Goal: Transaction & Acquisition: Download file/media

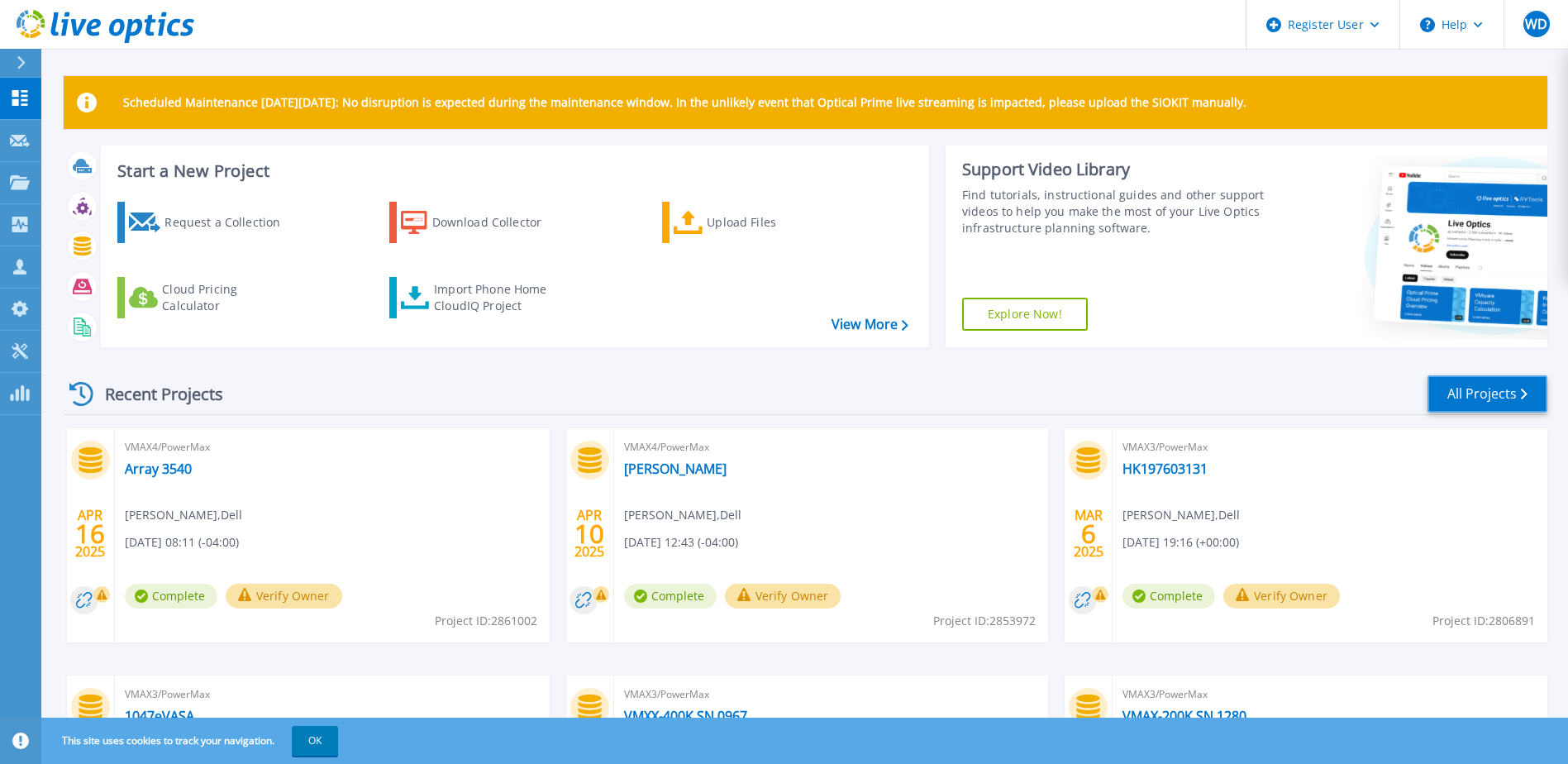
click at [1461, 397] on link "All Projects" at bounding box center [1488, 394] width 120 height 37
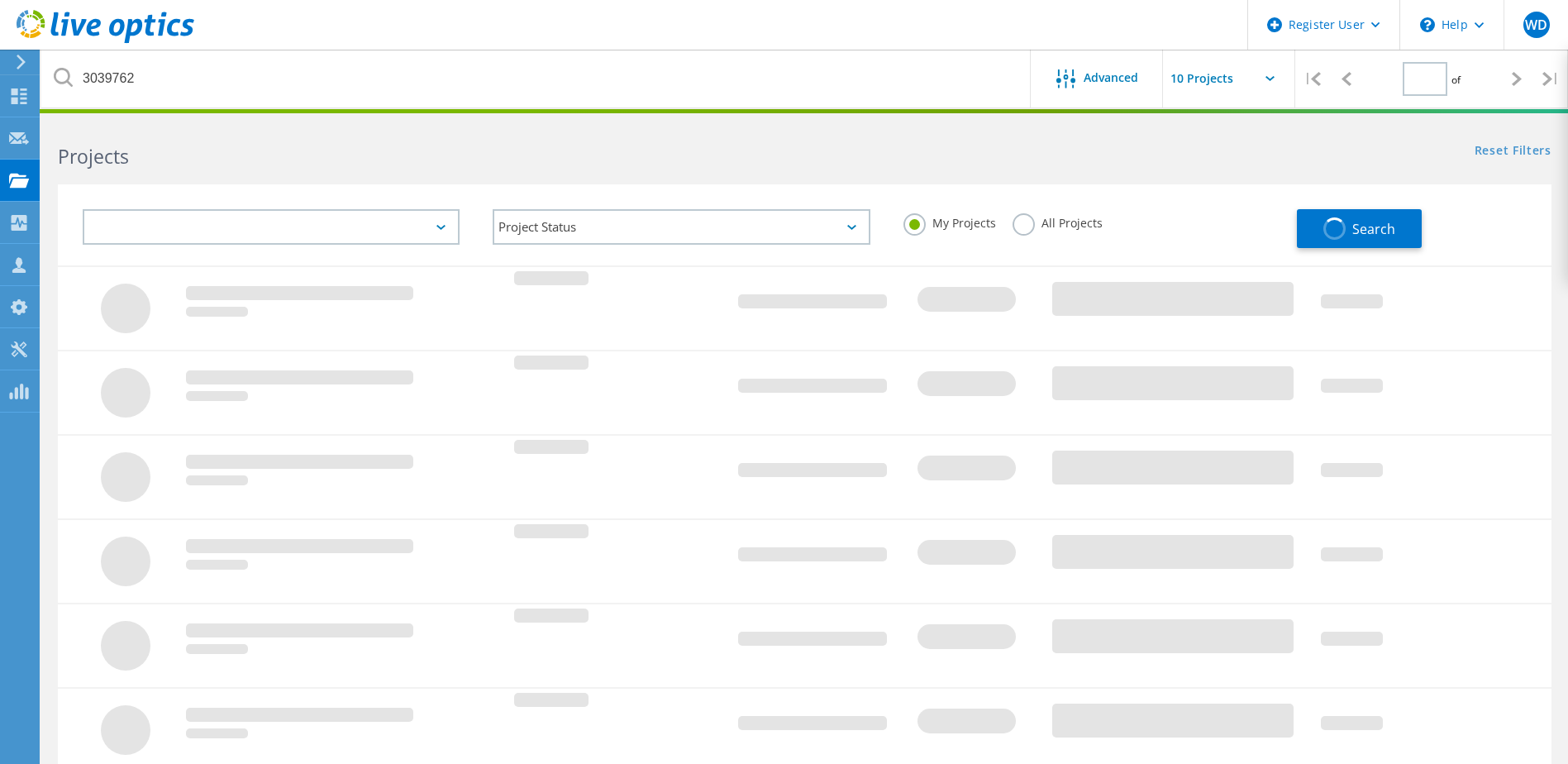
type input "1"
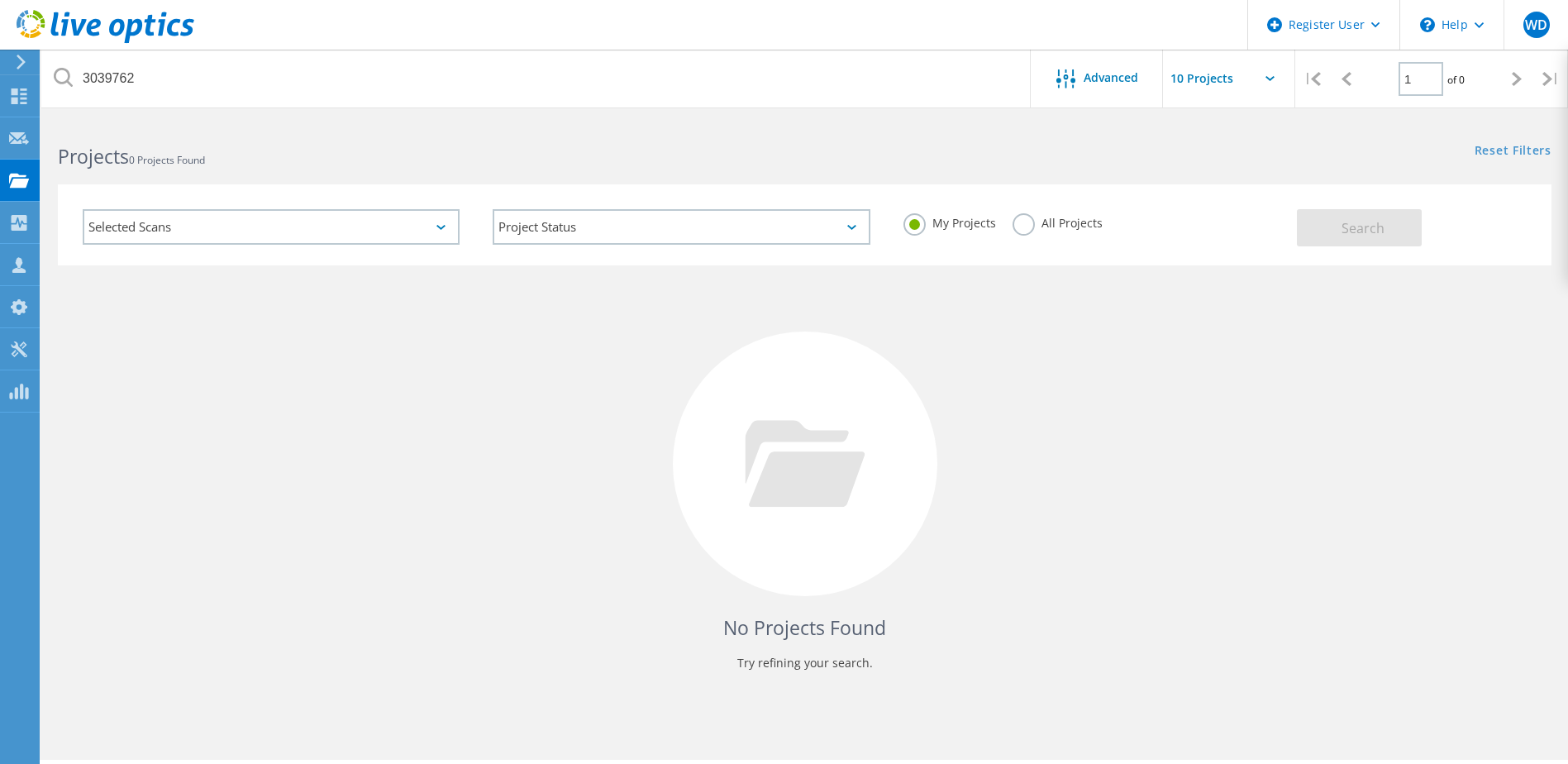
click at [1020, 223] on label "All Projects" at bounding box center [1057, 221] width 90 height 16
click at [0, 0] on input "All Projects" at bounding box center [0, 0] width 0 height 0
click at [1385, 233] on button "Search" at bounding box center [1360, 228] width 125 height 37
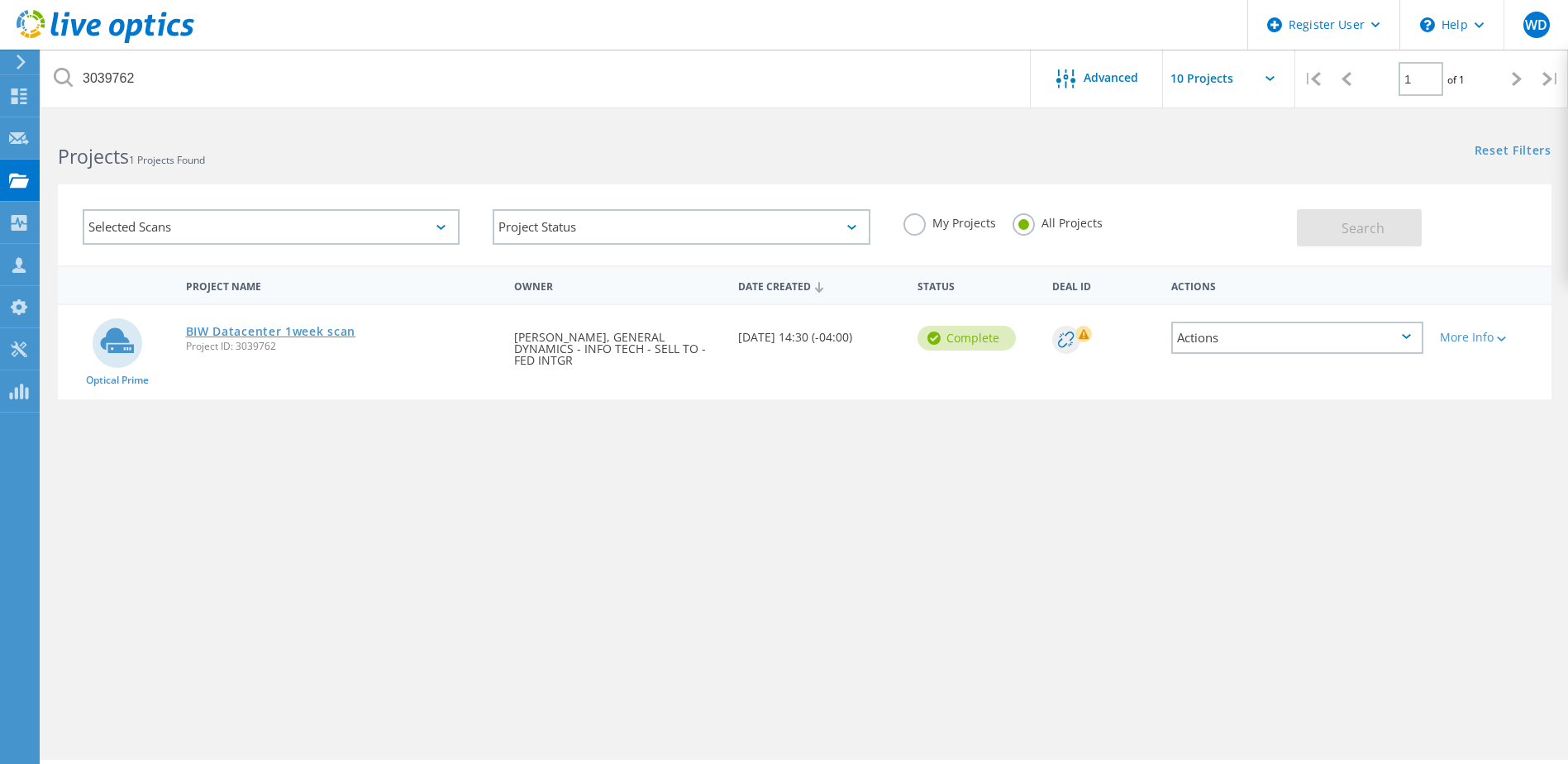
click at [296, 329] on link "BIW Datacenter 1week scan" at bounding box center [271, 332] width 170 height 12
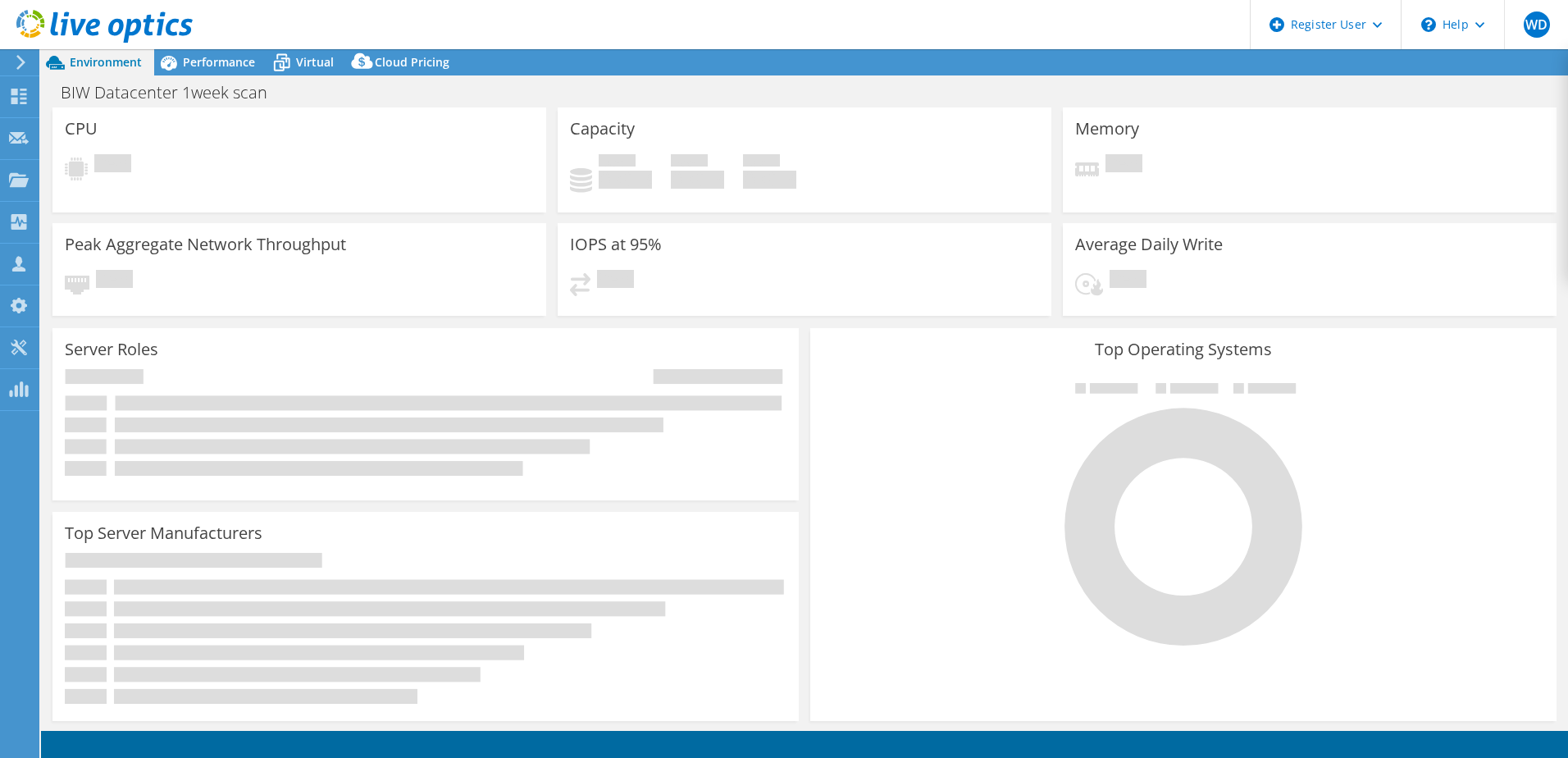
select select "USD"
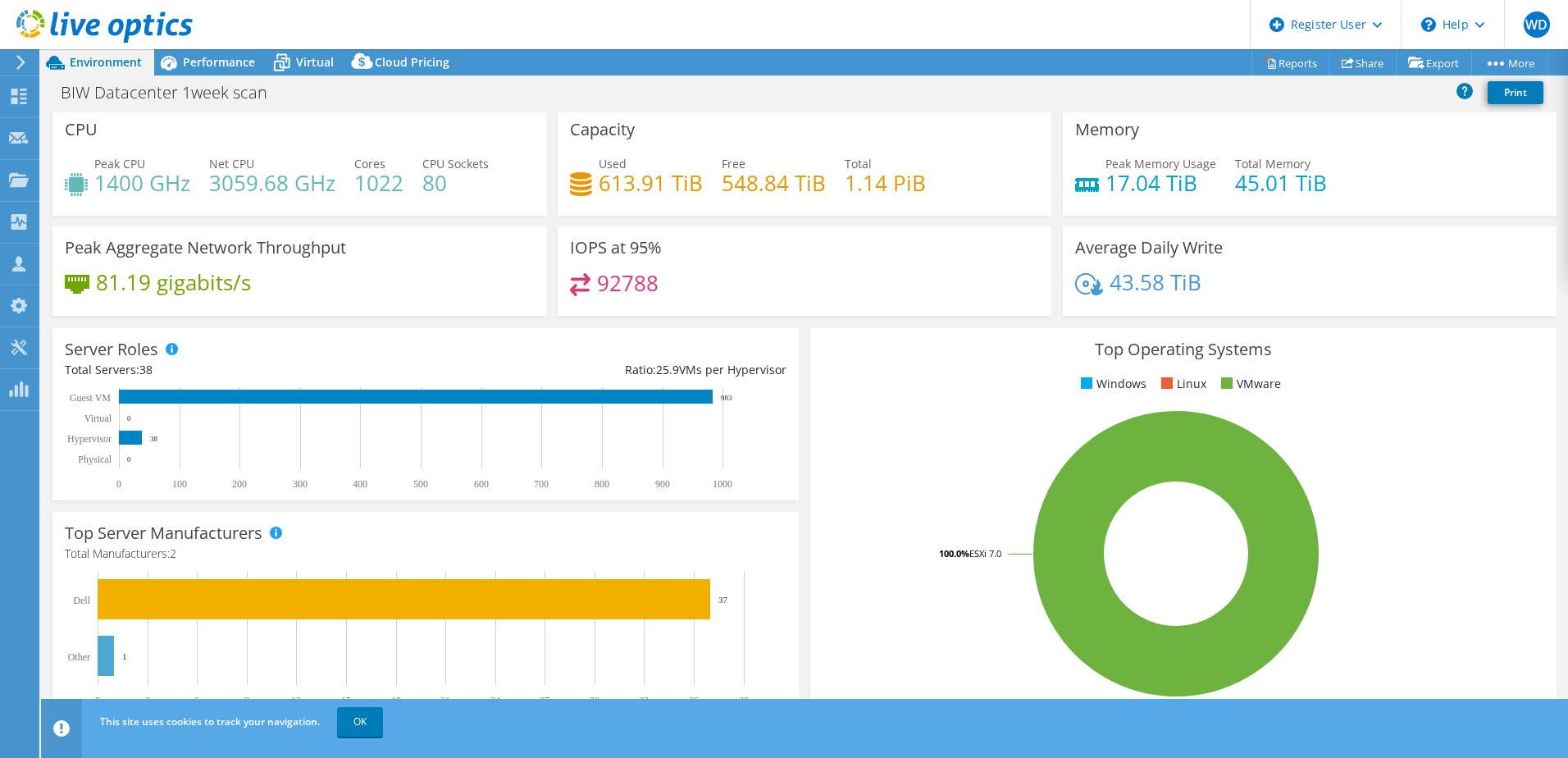
scroll to position [337, 0]
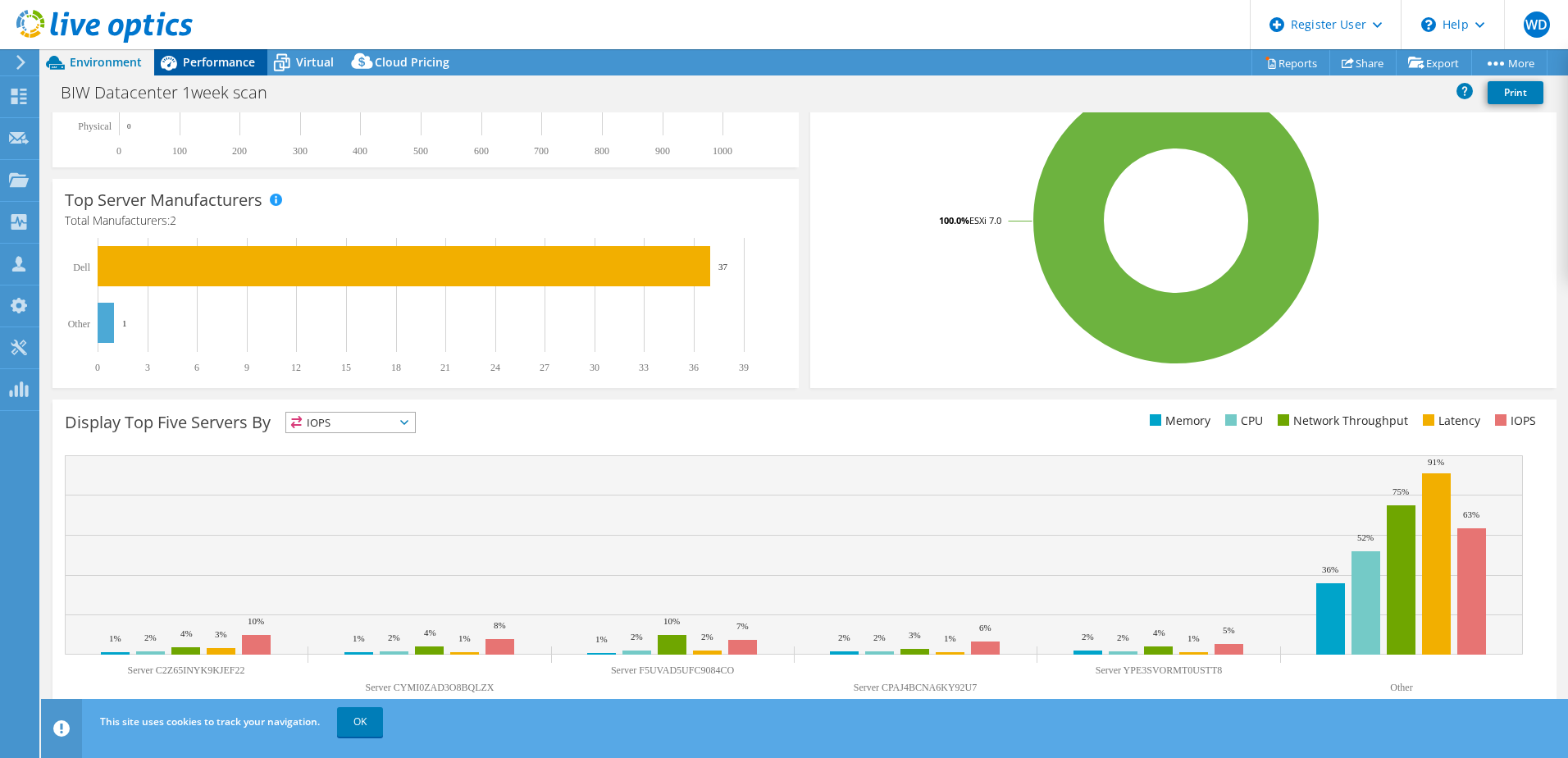
click at [190, 66] on span "Performance" at bounding box center [218, 62] width 72 height 16
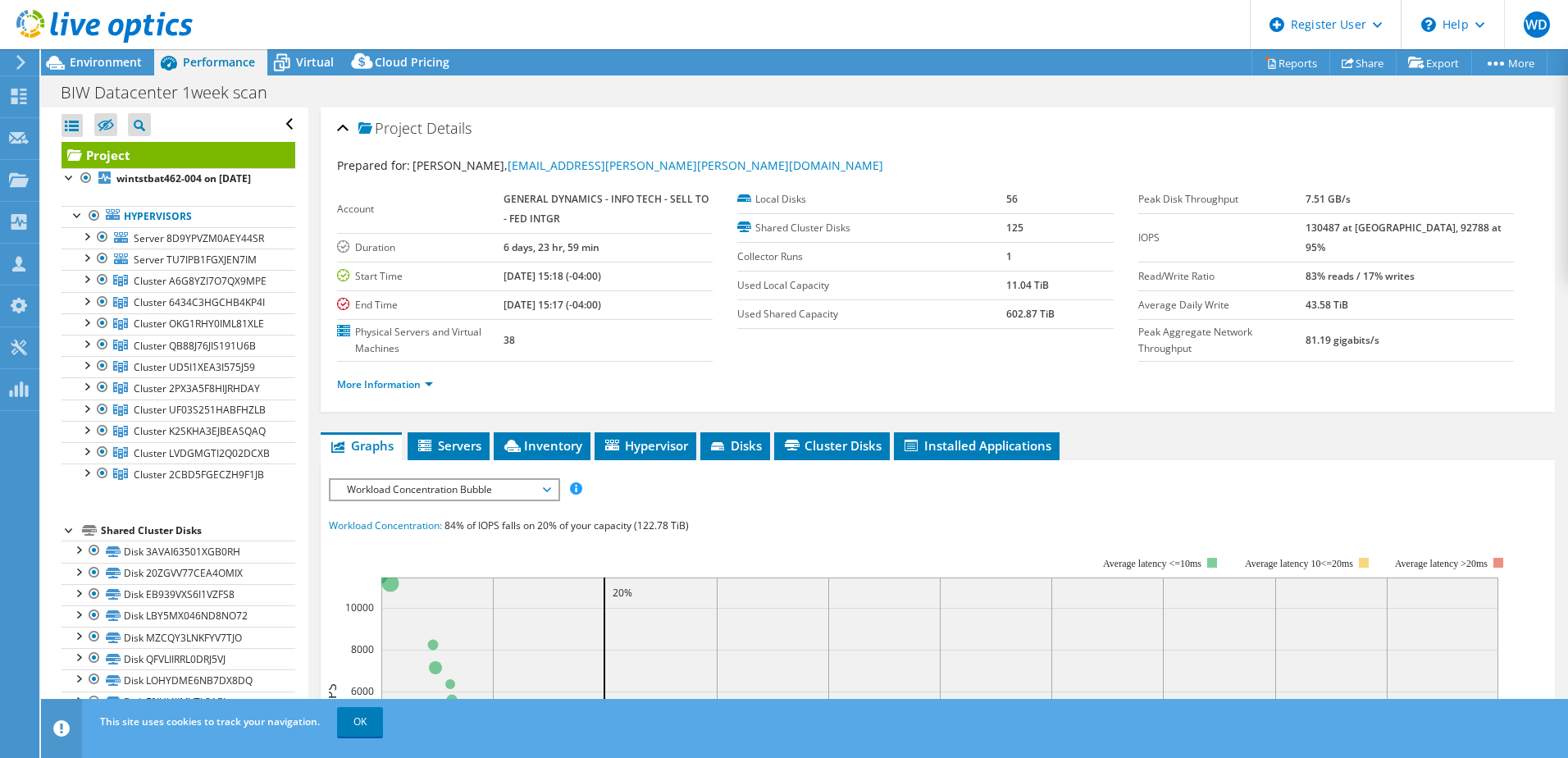
click at [548, 487] on span "Workload Concentration Bubble" at bounding box center [443, 489] width 211 height 19
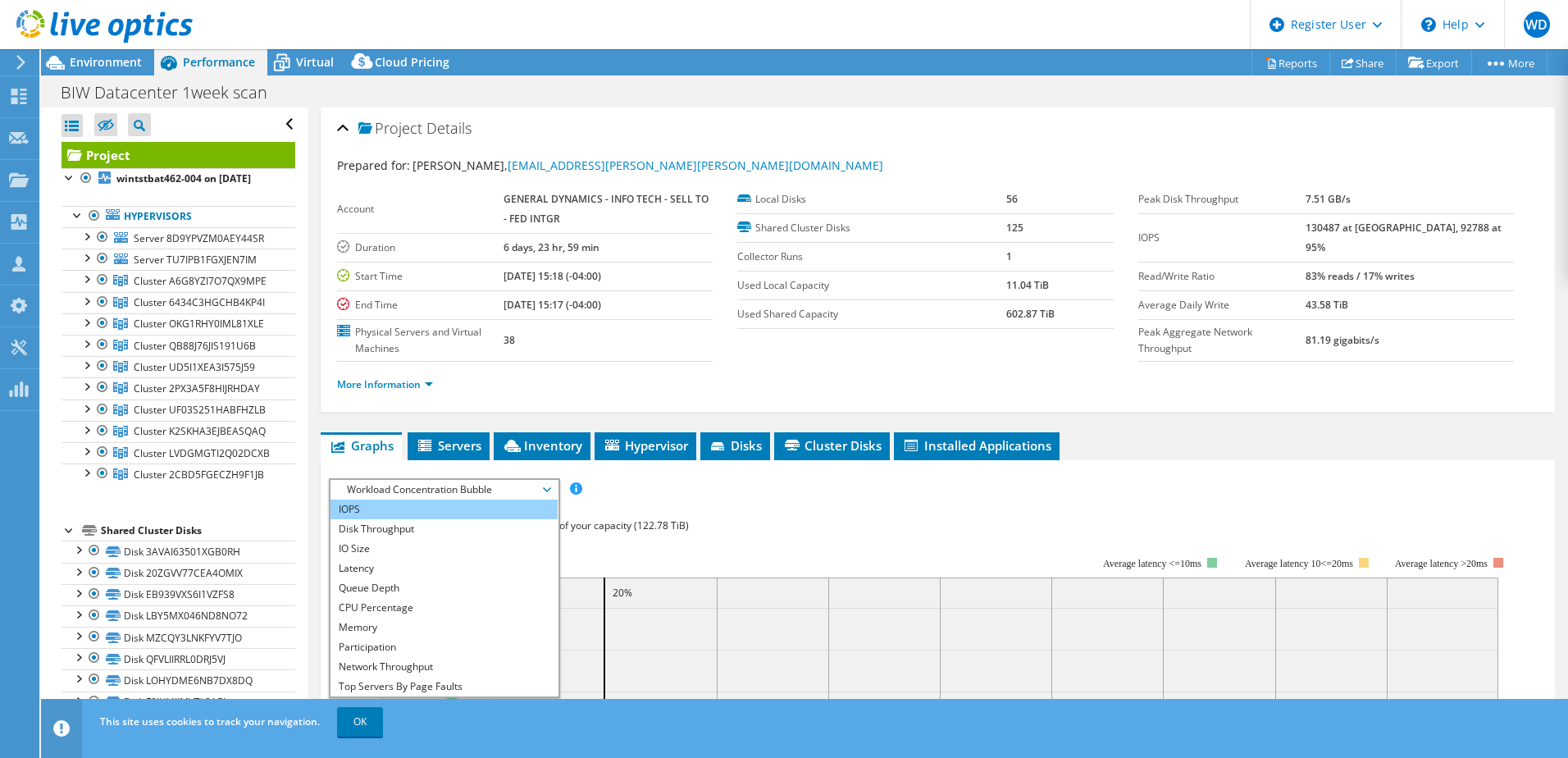
click at [369, 510] on li "IOPS" at bounding box center [444, 510] width 227 height 19
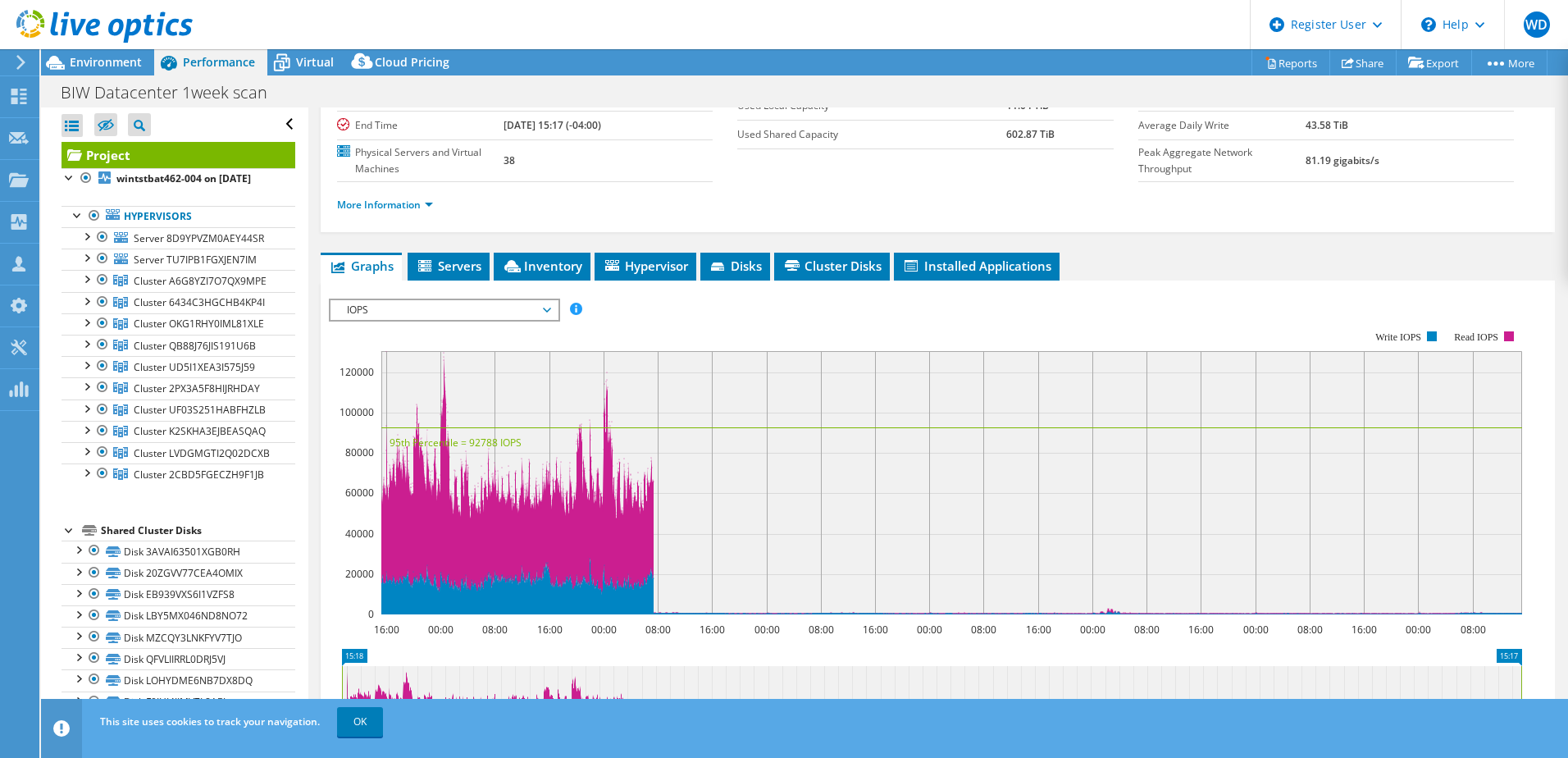
scroll to position [213, 0]
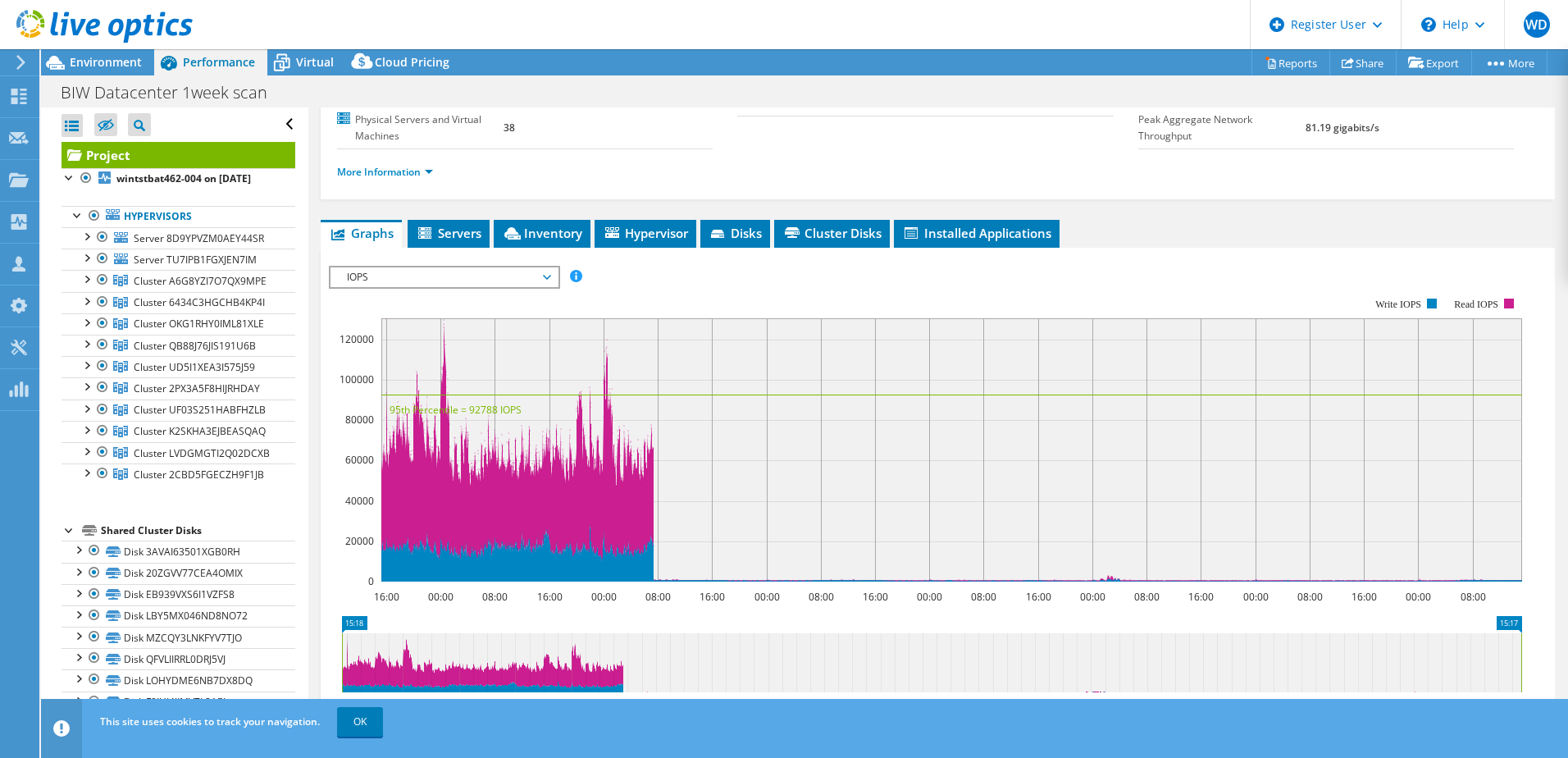
click at [443, 321] on rect at bounding box center [952, 449] width 1141 height 263
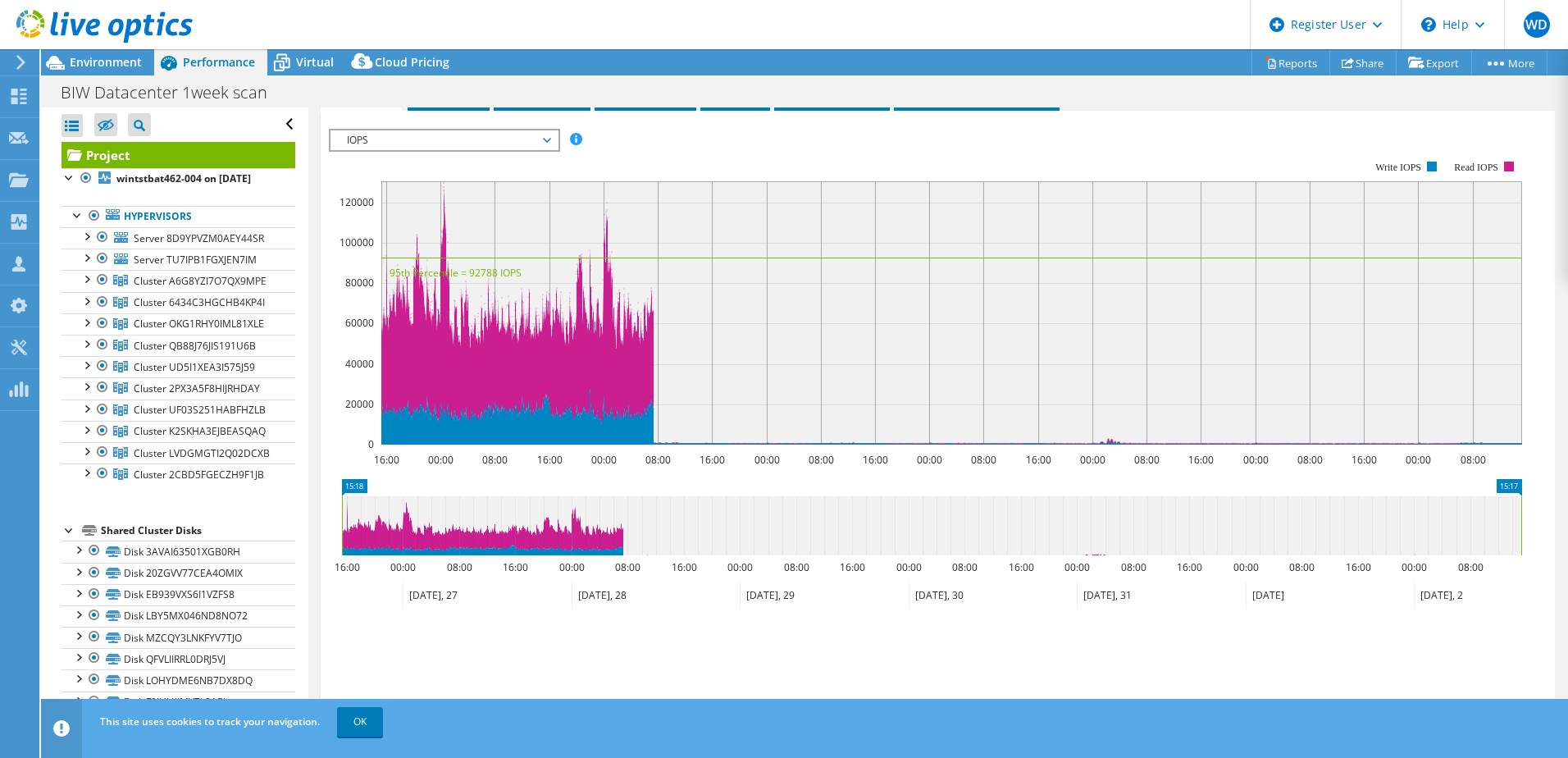
scroll to position [351, 0]
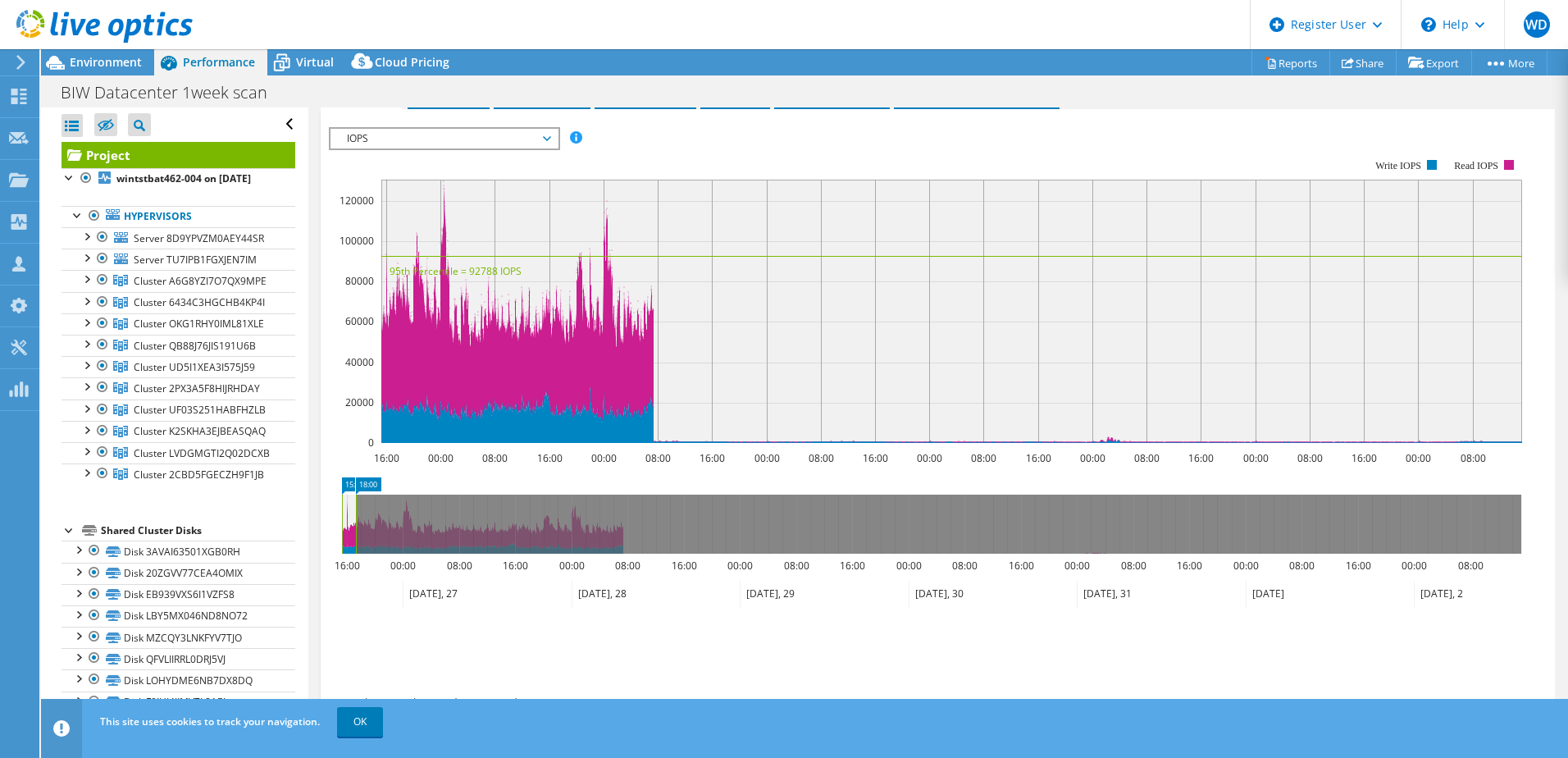
drag, startPoint x: 1520, startPoint y: 530, endPoint x: 355, endPoint y: 694, distance: 1176.5
click at [355, 694] on section "IOPS Disk Throughput IO Size Latency Queue Depth CPU Percentage Memory Page Fau…" at bounding box center [937, 440] width 1234 height 663
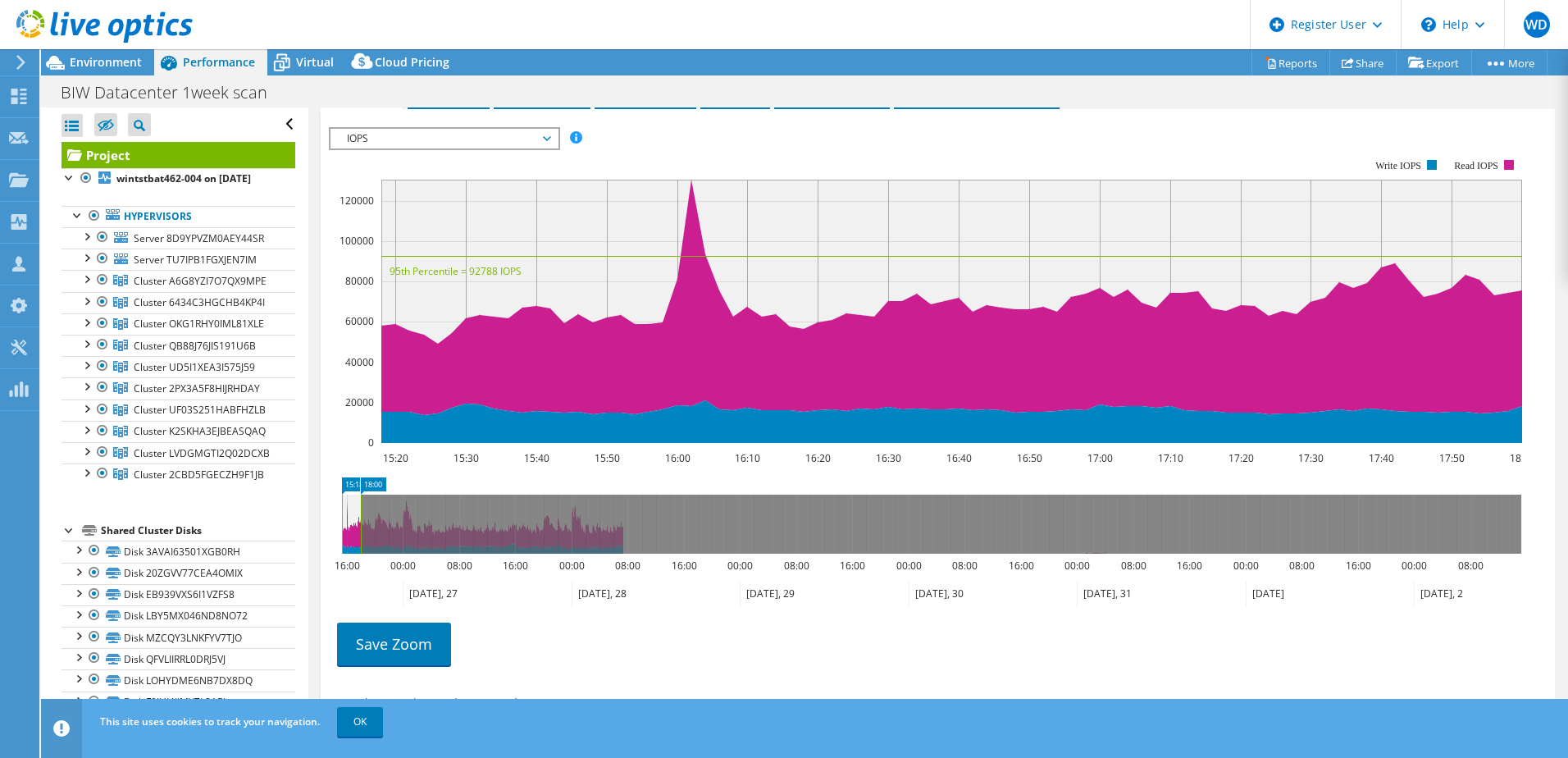
click at [548, 139] on span "IOPS" at bounding box center [443, 139] width 211 height 19
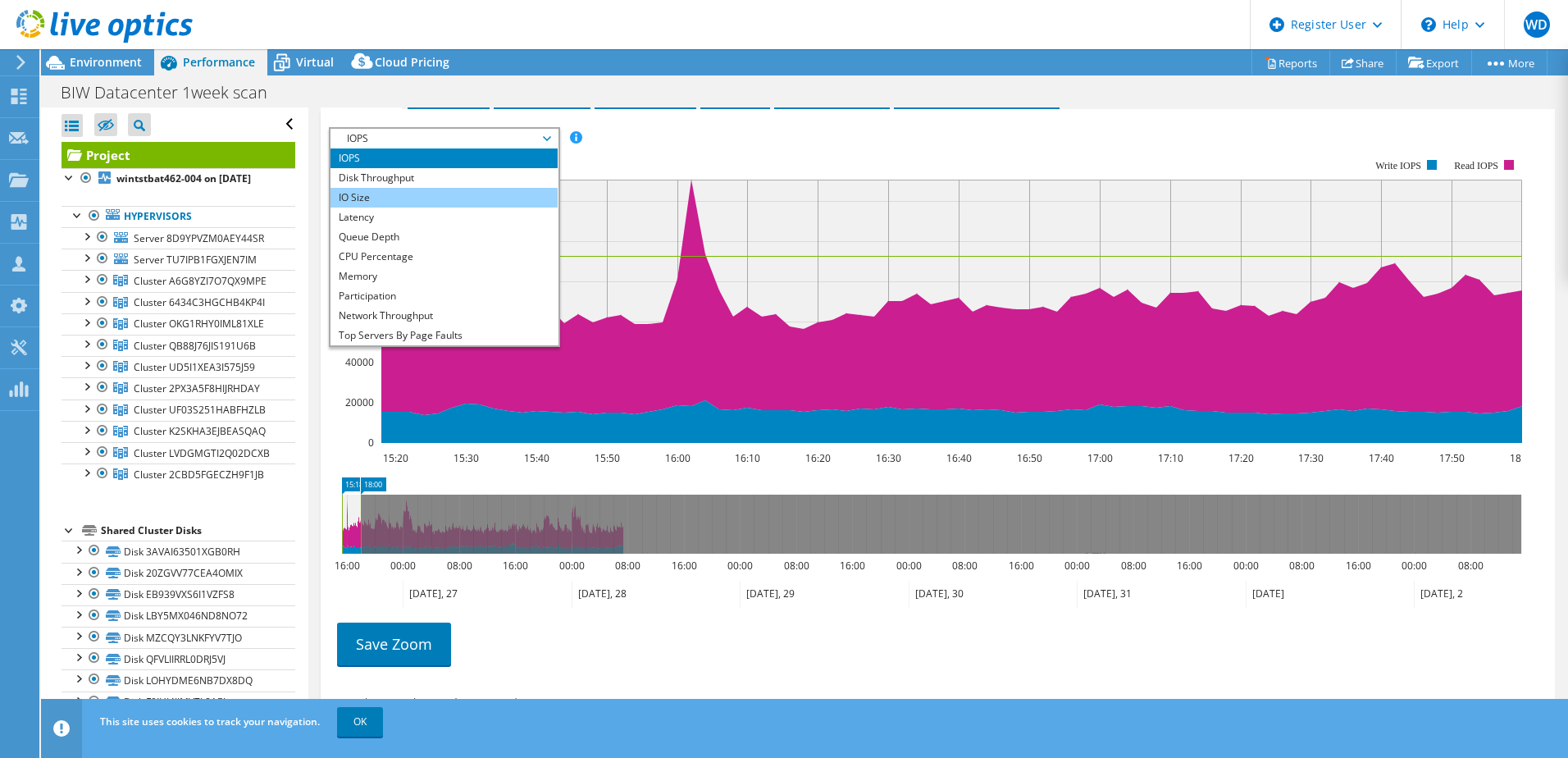
click at [408, 203] on li "IO Size" at bounding box center [444, 198] width 227 height 19
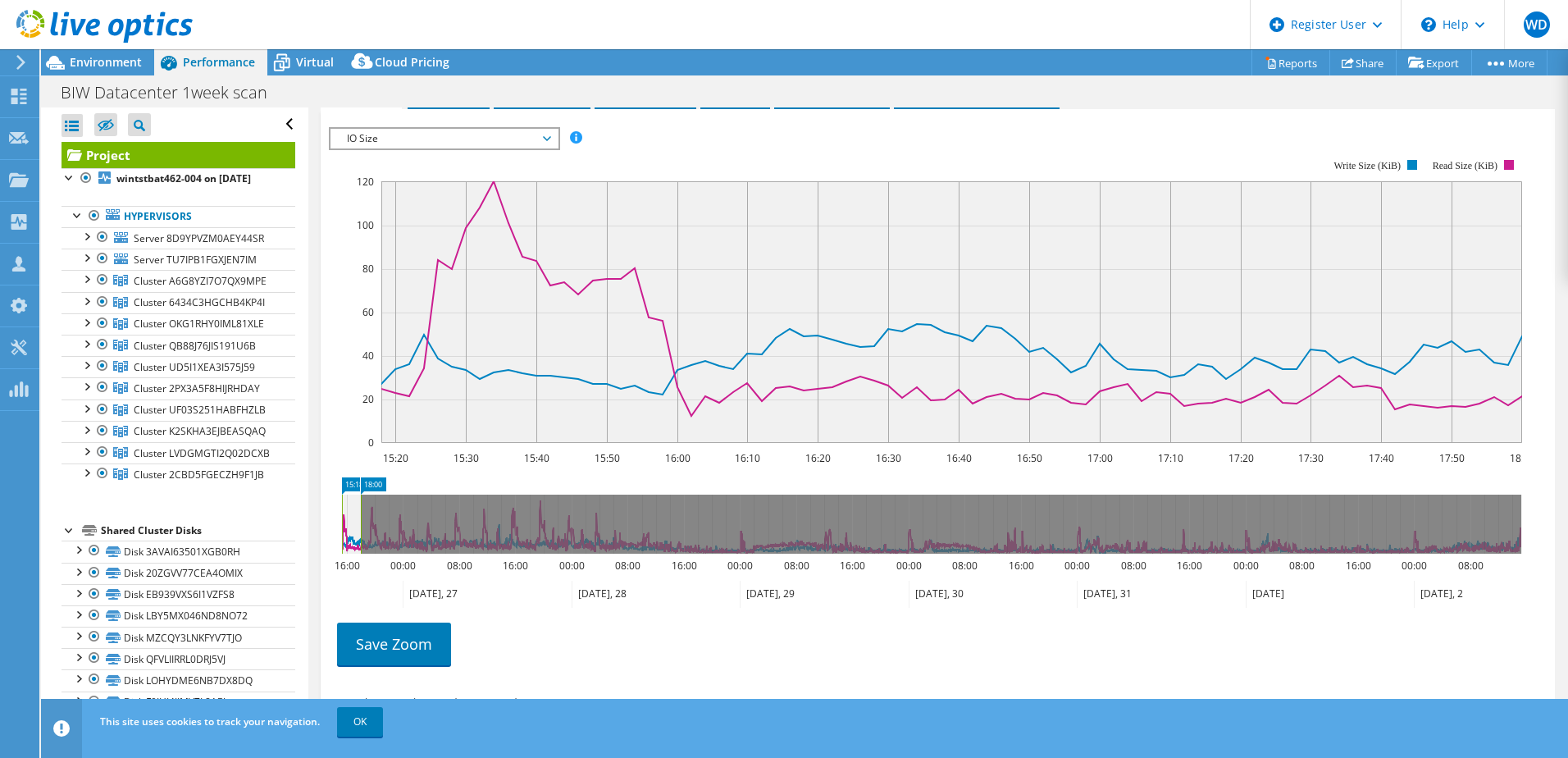
click at [545, 135] on span "IO Size" at bounding box center [443, 139] width 211 height 19
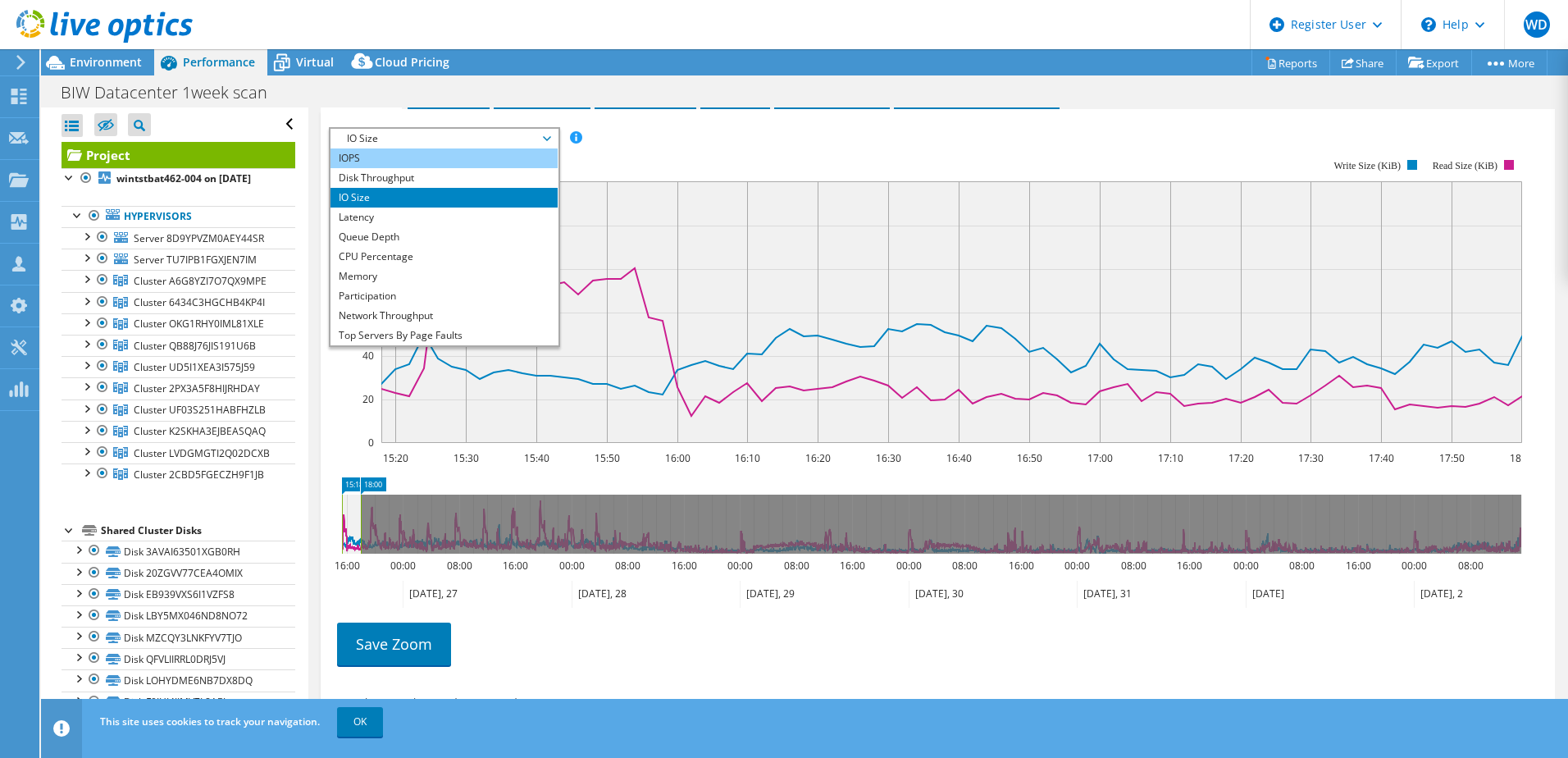
click at [434, 156] on li "IOPS" at bounding box center [444, 158] width 227 height 19
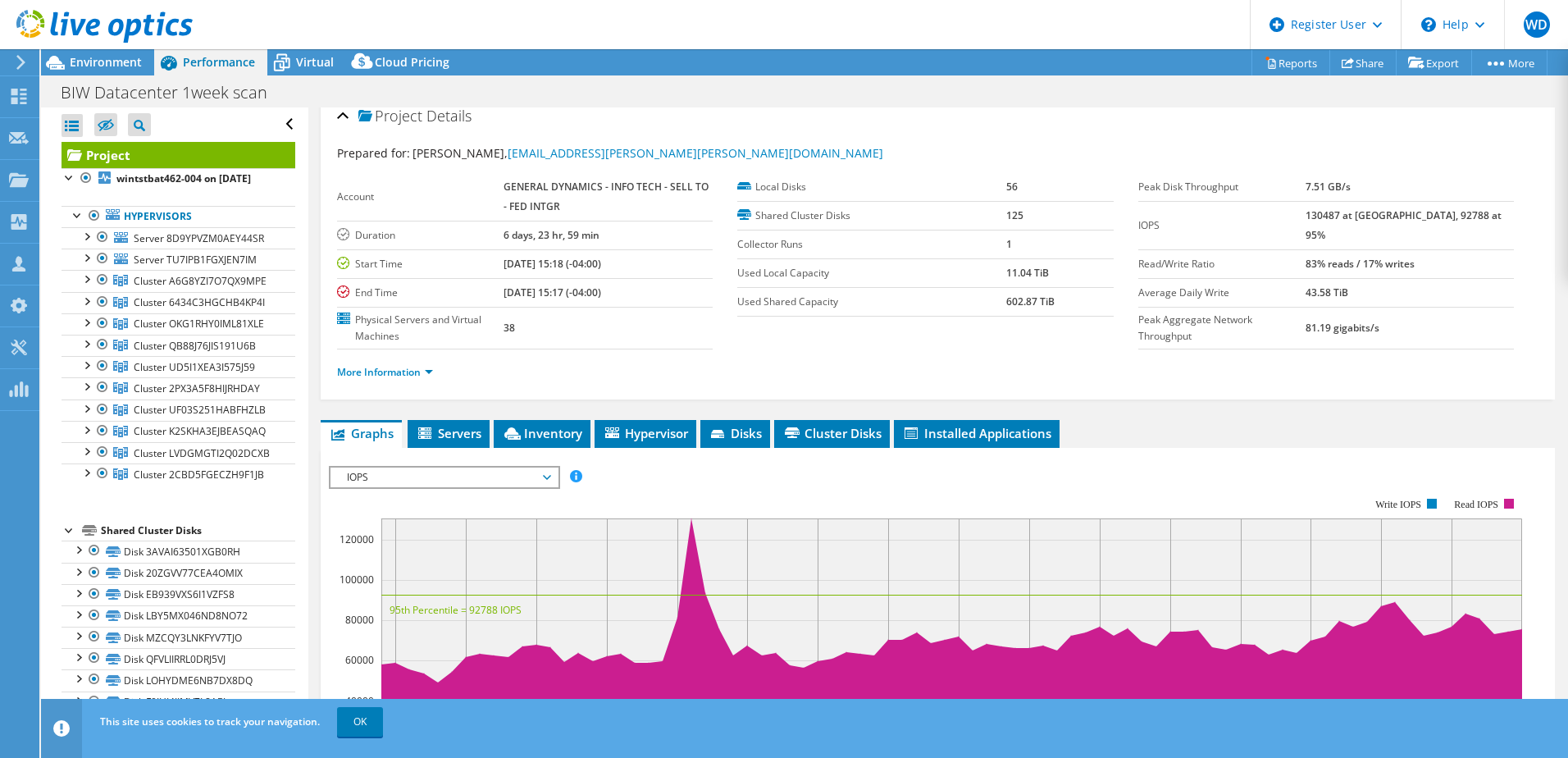
scroll to position [0, 0]
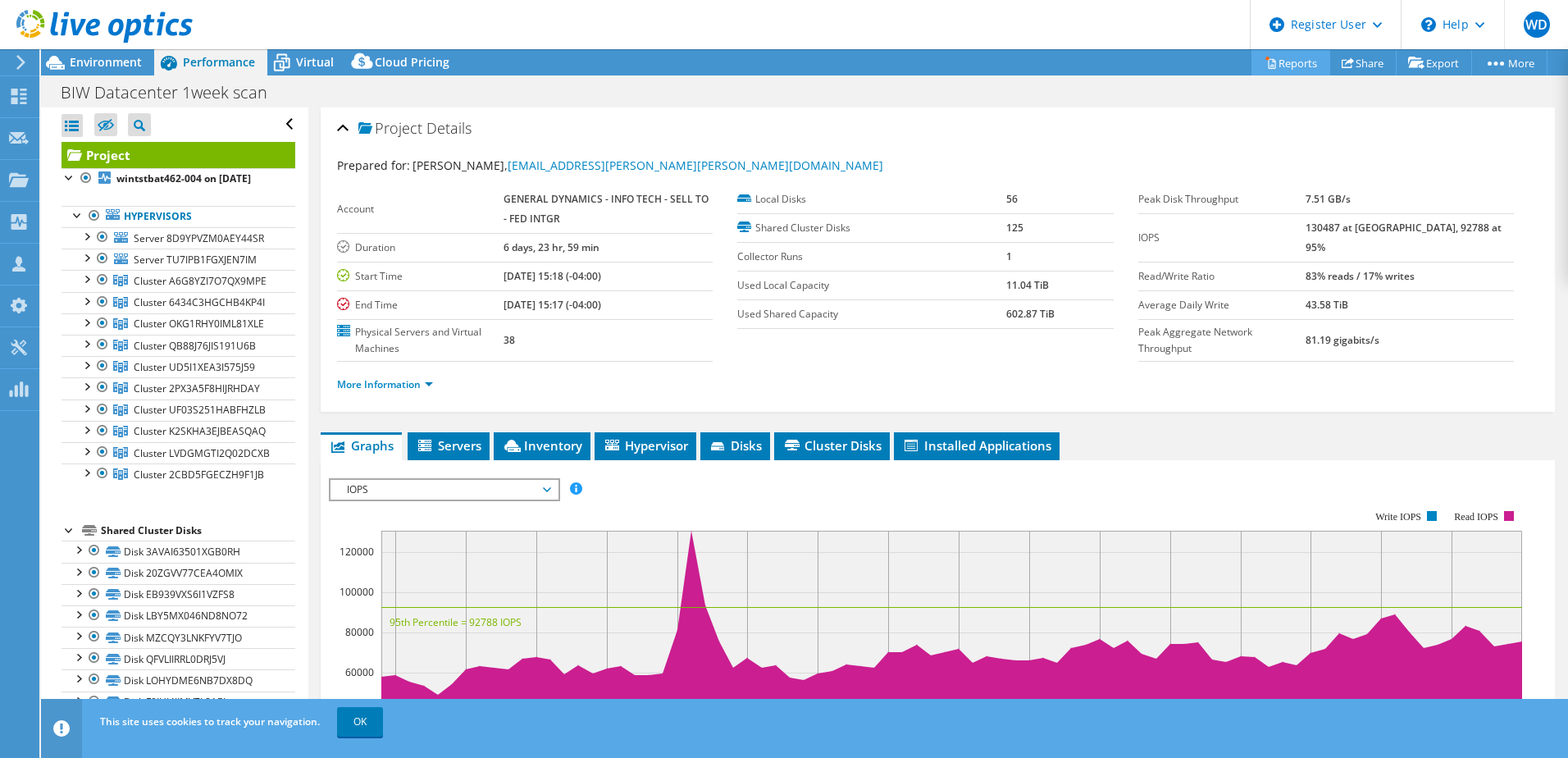
click at [1300, 58] on link "Reports" at bounding box center [1290, 63] width 79 height 25
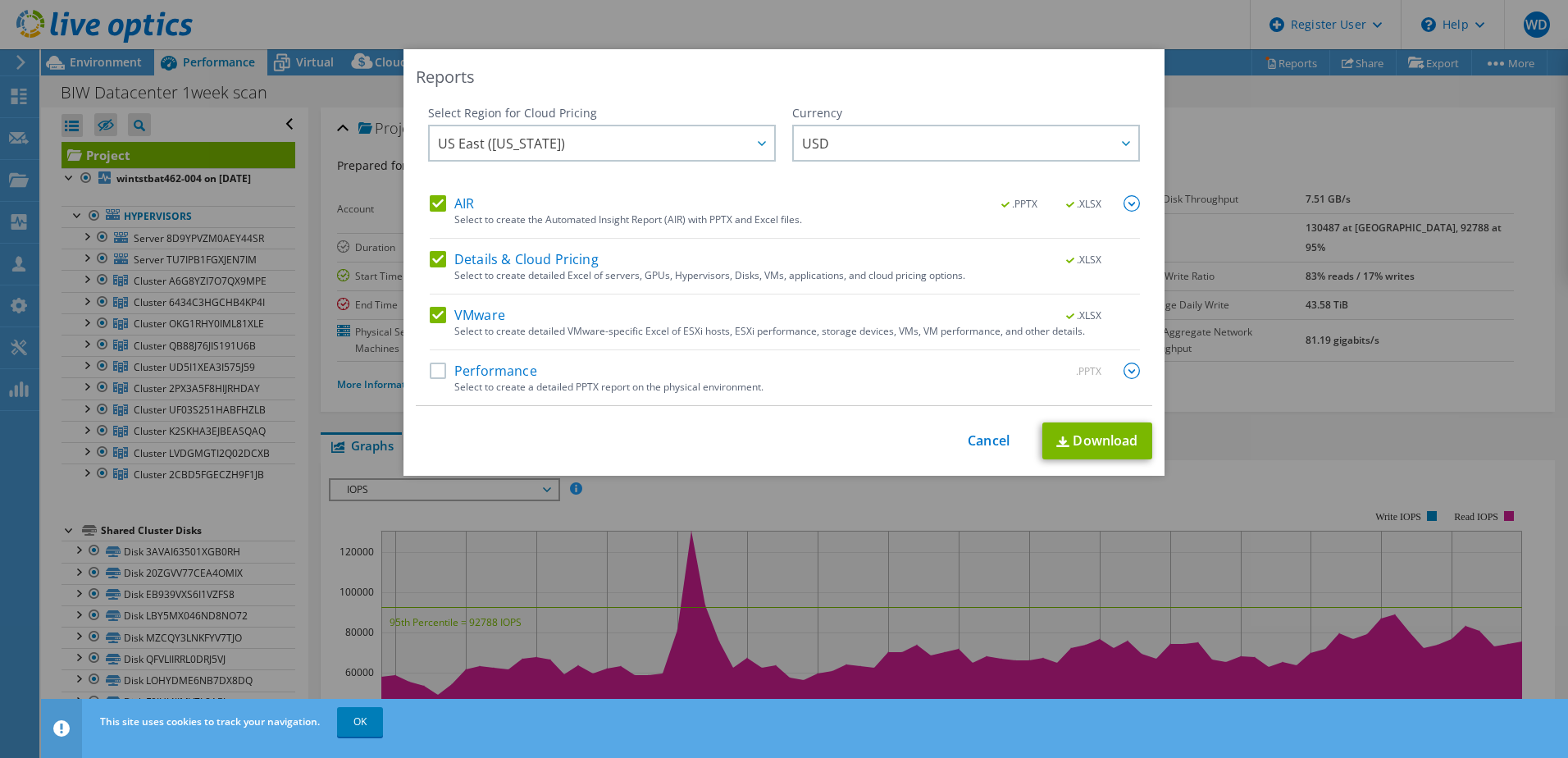
click at [432, 207] on label "AIR" at bounding box center [452, 203] width 45 height 16
click at [0, 0] on input "AIR" at bounding box center [0, 0] width 0 height 0
drag, startPoint x: 428, startPoint y: 252, endPoint x: 430, endPoint y: 272, distance: 20.1
click at [430, 253] on label "Details & Cloud Pricing" at bounding box center [514, 259] width 169 height 16
click at [0, 0] on input "Details & Cloud Pricing" at bounding box center [0, 0] width 0 height 0
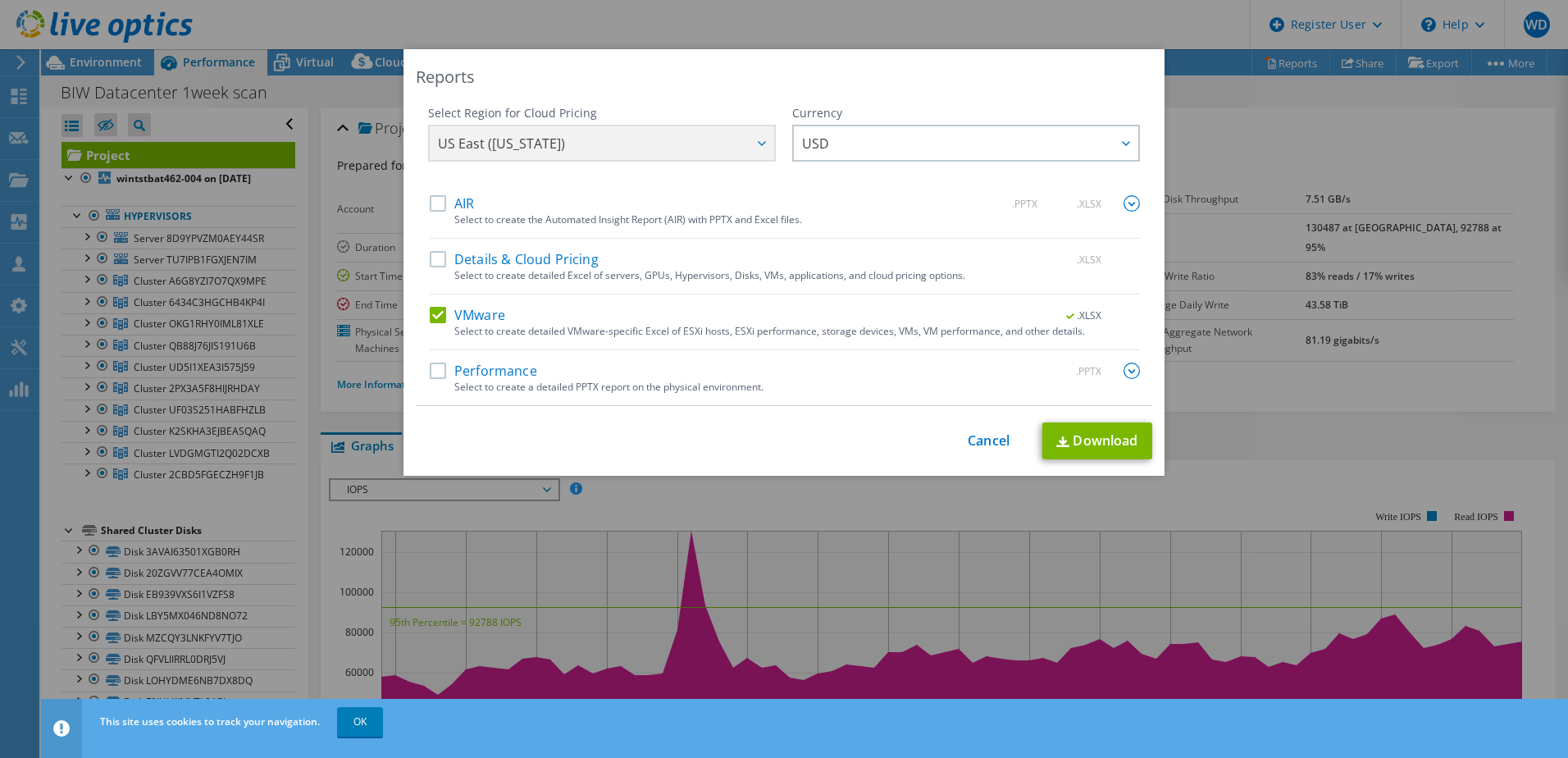
click at [432, 323] on div "VMware .XLSX" at bounding box center [785, 315] width 710 height 18
click at [431, 318] on label "VMware" at bounding box center [468, 314] width 76 height 16
click at [0, 0] on input "VMware" at bounding box center [0, 0] width 0 height 0
click at [431, 369] on label "Performance" at bounding box center [483, 371] width 108 height 16
click at [0, 0] on input "Performance" at bounding box center [0, 0] width 0 height 0
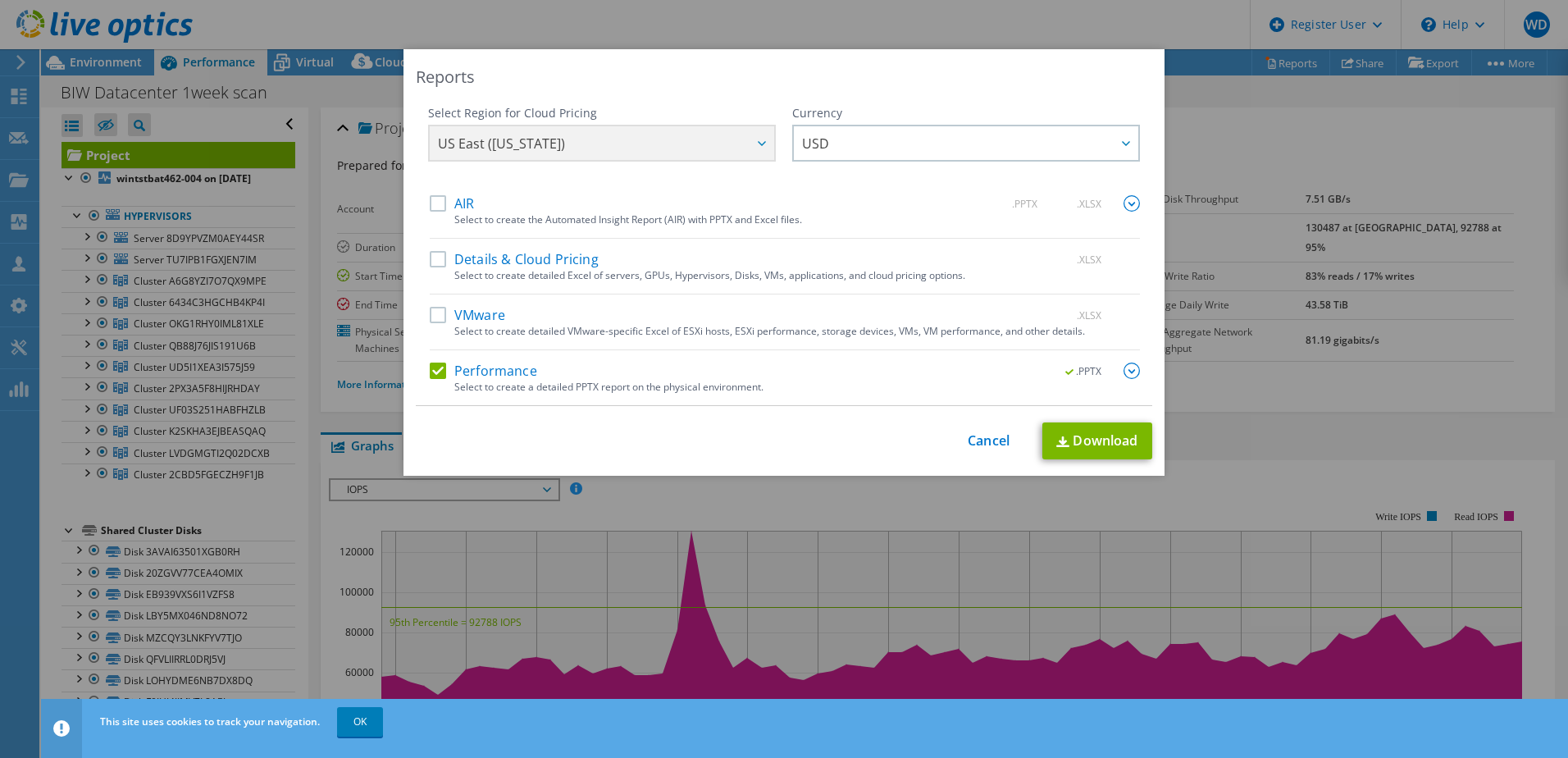
click at [1129, 374] on img at bounding box center [1131, 371] width 16 height 16
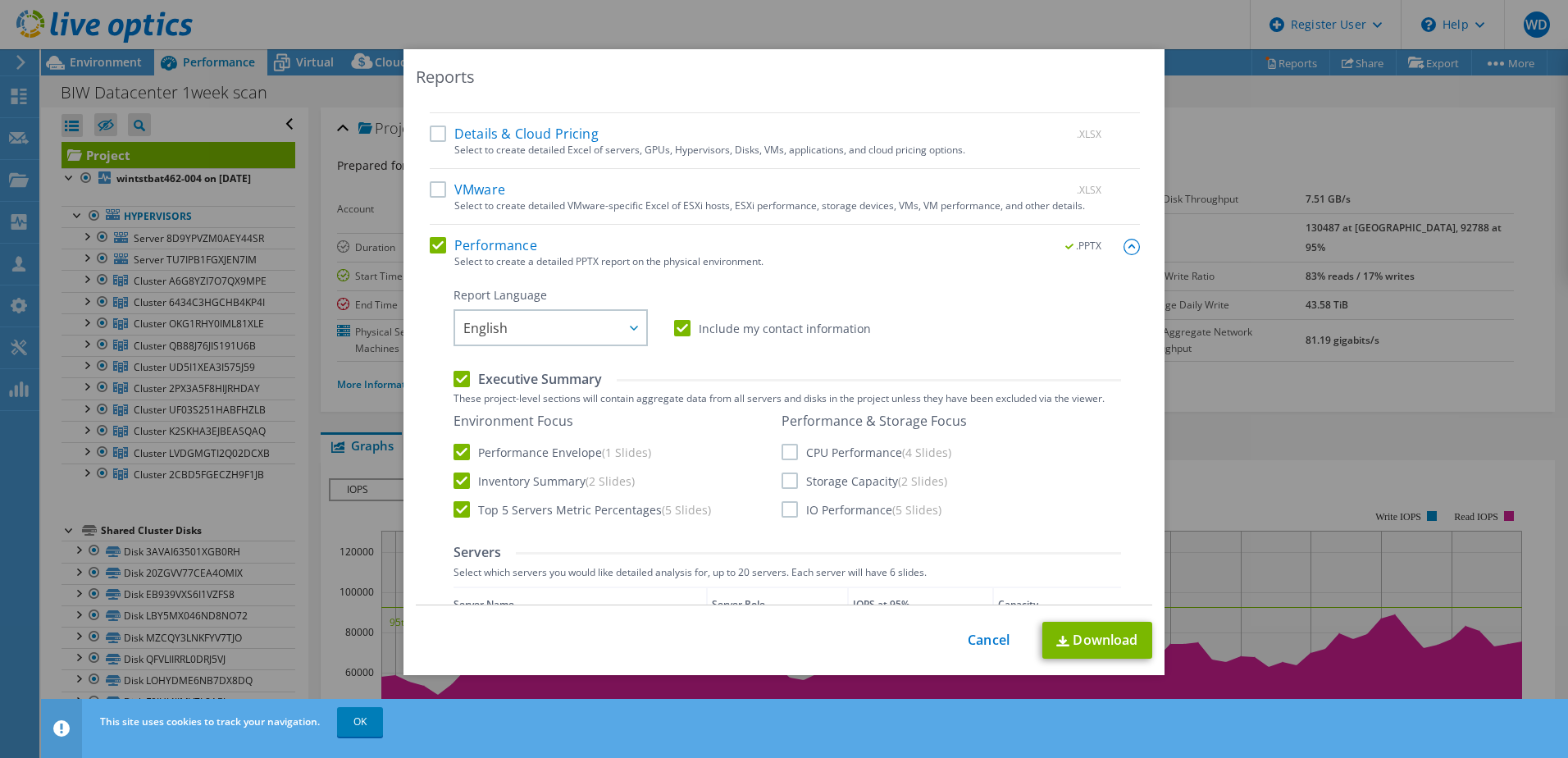
scroll to position [164, 0]
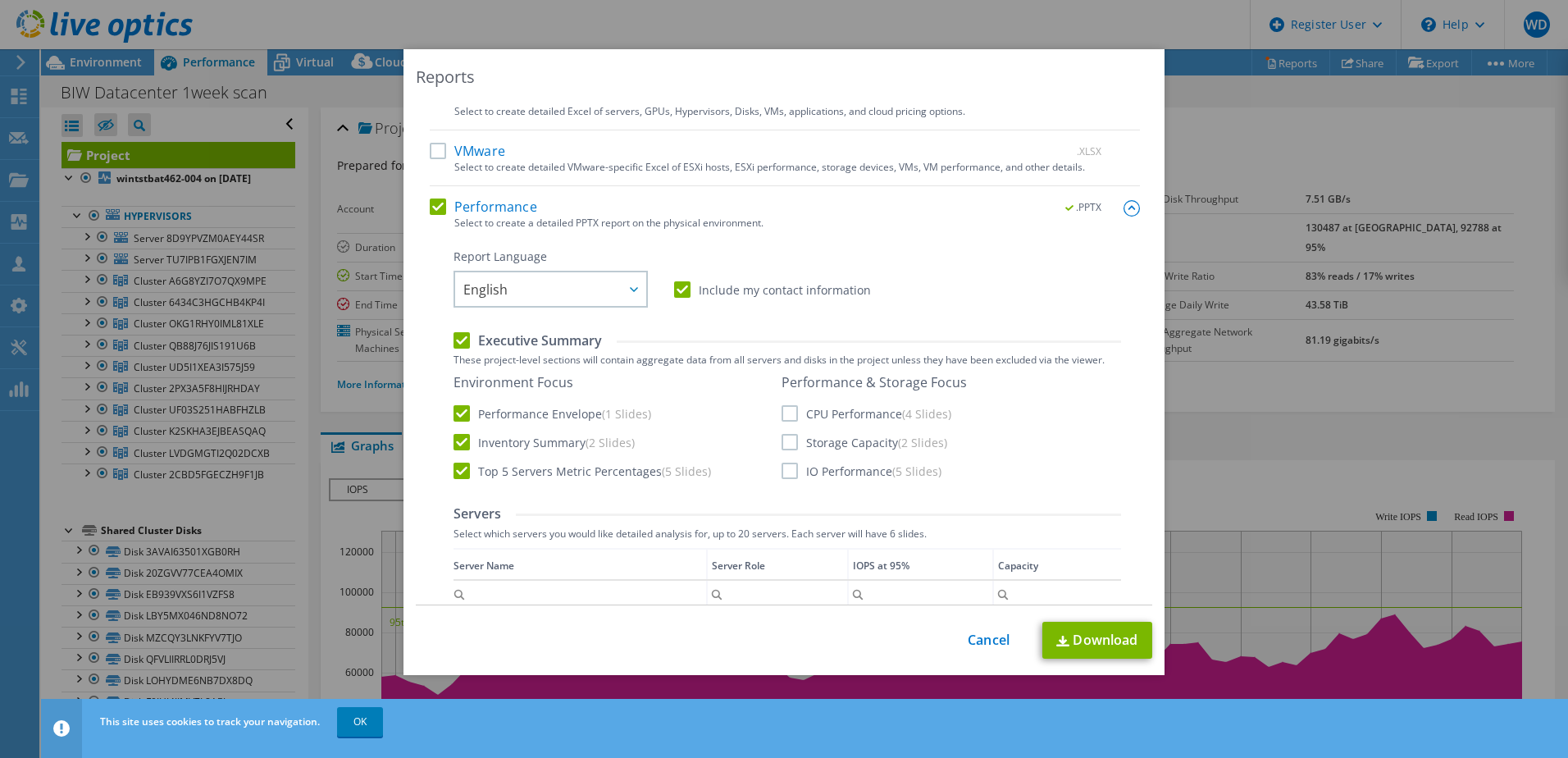
click at [782, 406] on label "CPU Performance (4 Slides)" at bounding box center [866, 413] width 170 height 16
click at [0, 0] on input "CPU Performance (4 Slides)" at bounding box center [0, 0] width 0 height 0
click at [783, 445] on label "Storage Capacity (2 Slides)" at bounding box center [865, 442] width 166 height 16
click at [0, 0] on input "Storage Capacity (2 Slides)" at bounding box center [0, 0] width 0 height 0
click at [782, 472] on label "IO Performance (5 Slides)" at bounding box center [862, 471] width 160 height 16
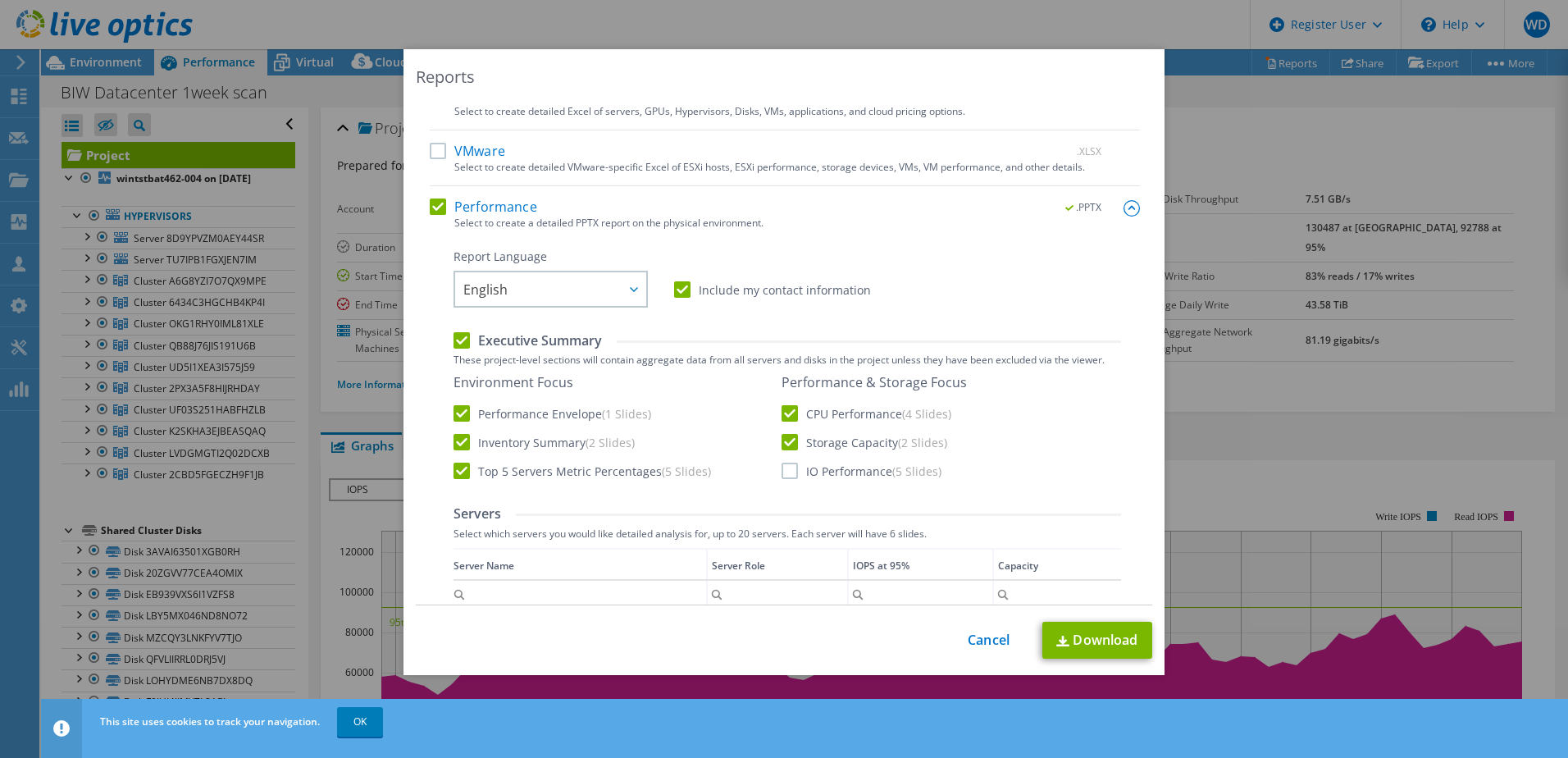
click at [0, 0] on input "IO Performance (5 Slides)" at bounding box center [0, 0] width 0 height 0
click at [1109, 642] on link "Download" at bounding box center [1096, 641] width 110 height 37
click at [991, 642] on link "Cancel" at bounding box center [988, 641] width 42 height 16
